Goal: Transaction & Acquisition: Purchase product/service

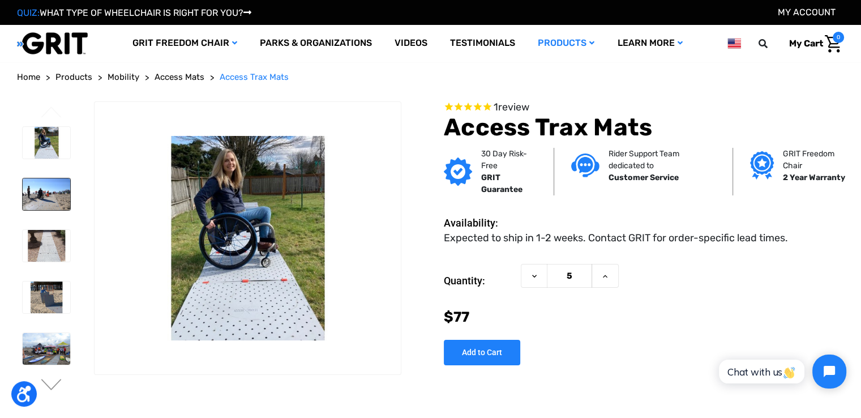
click at [38, 202] on img at bounding box center [47, 194] width 48 height 32
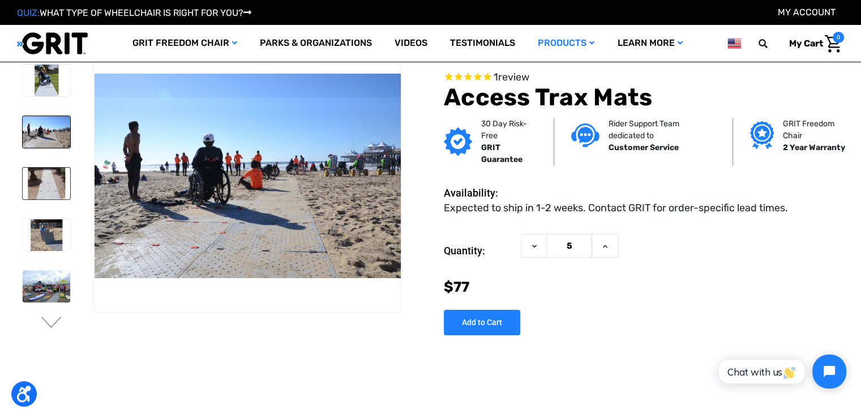
scroll to position [57, 0]
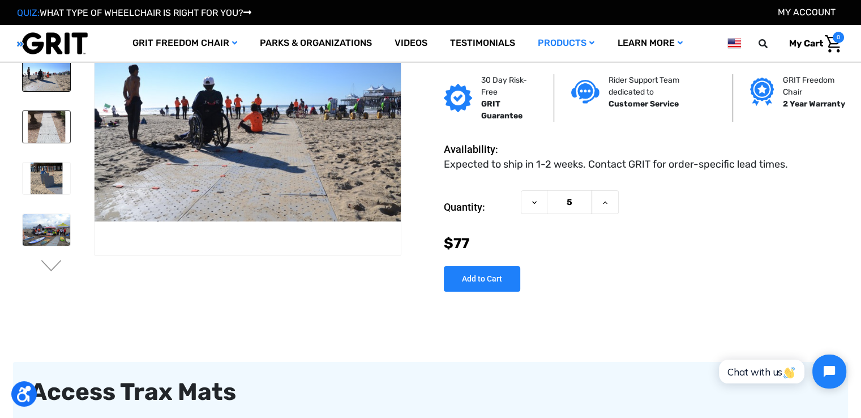
click at [44, 122] on img at bounding box center [47, 127] width 48 height 32
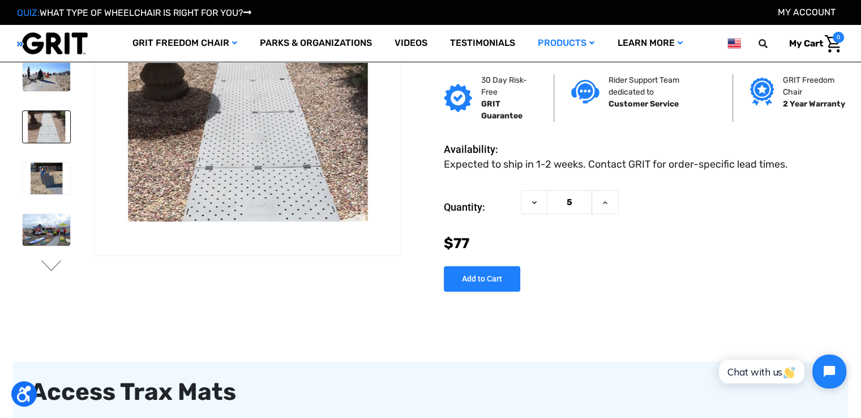
click at [50, 159] on li at bounding box center [46, 178] width 58 height 43
click at [50, 186] on img at bounding box center [47, 178] width 48 height 32
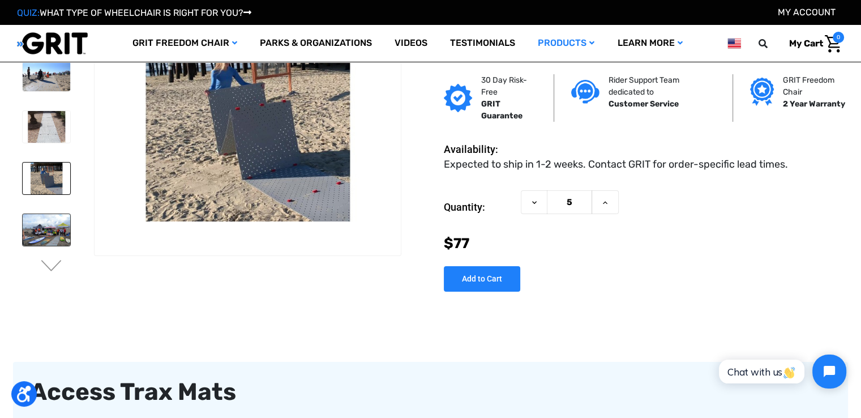
click at [53, 226] on img at bounding box center [47, 230] width 48 height 32
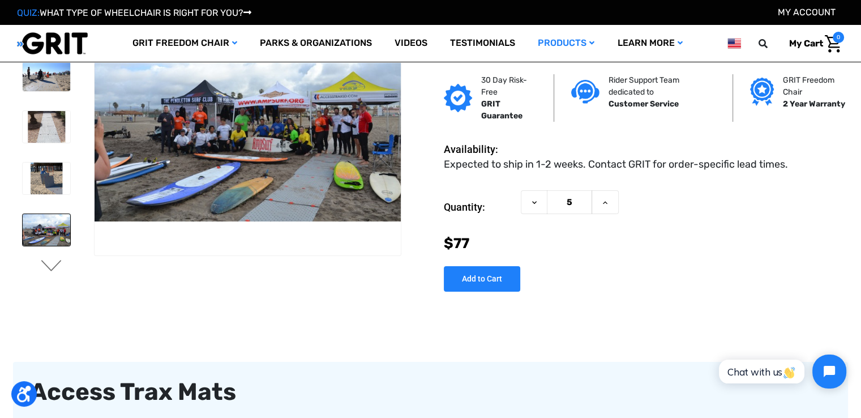
click at [49, 266] on button "Next" at bounding box center [52, 267] width 24 height 14
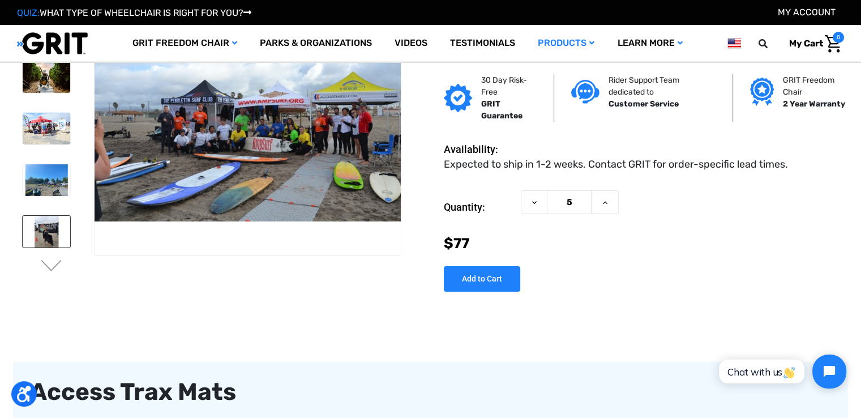
click at [40, 229] on img at bounding box center [47, 232] width 48 height 32
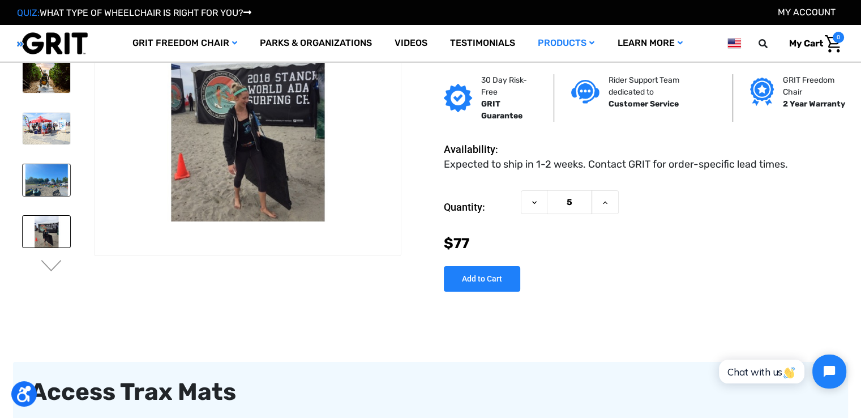
click at [44, 180] on img at bounding box center [47, 180] width 48 height 32
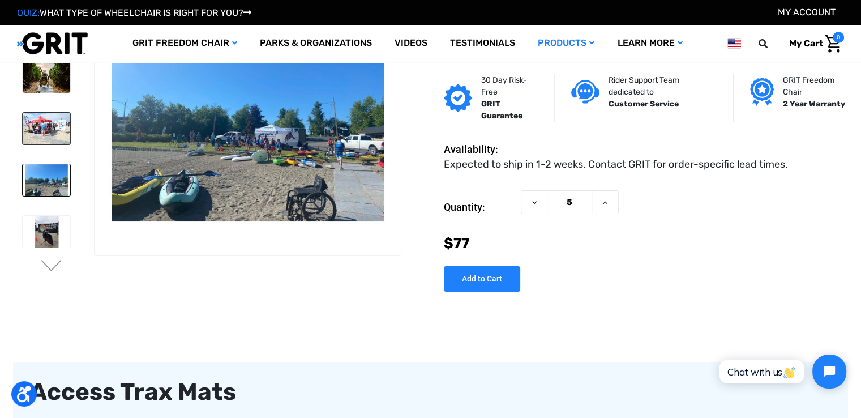
click at [59, 116] on img at bounding box center [47, 129] width 48 height 32
